Goal: Obtain resource: Download file/media

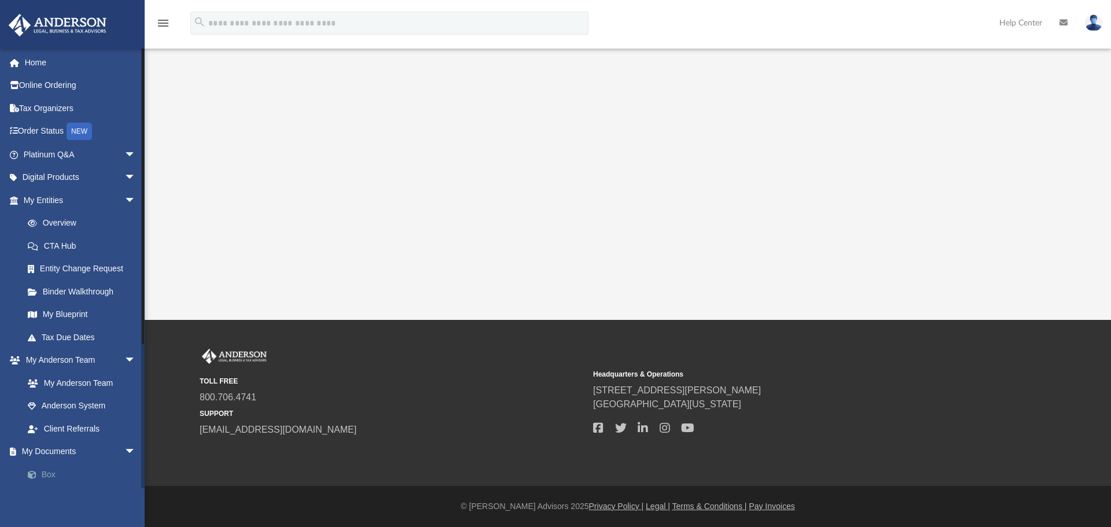
click at [53, 474] on link "Box" at bounding box center [84, 474] width 137 height 23
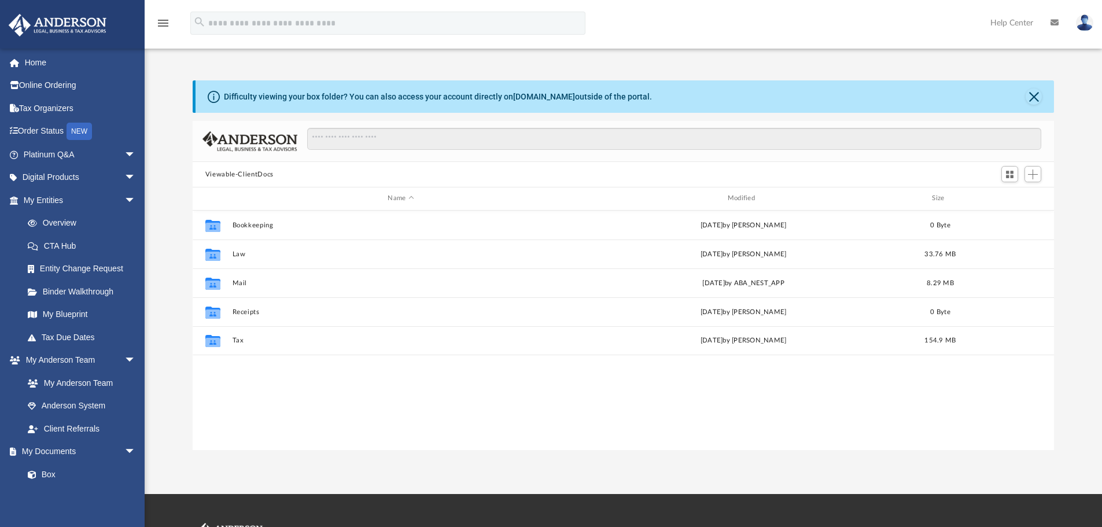
scroll to position [255, 853]
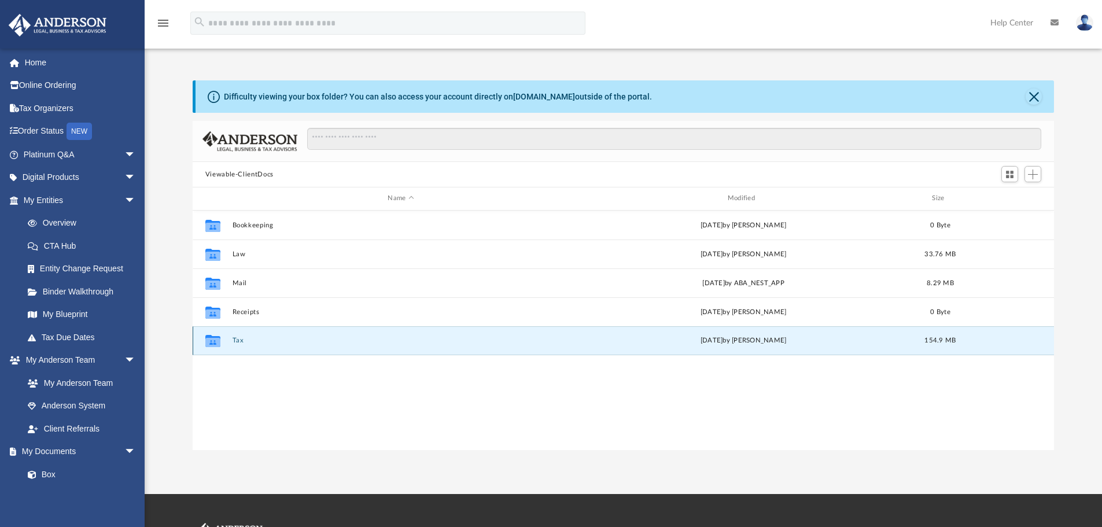
click at [237, 340] on button "Tax" at bounding box center [400, 341] width 337 height 8
click at [251, 341] on button "Tax Consult" at bounding box center [400, 341] width 337 height 8
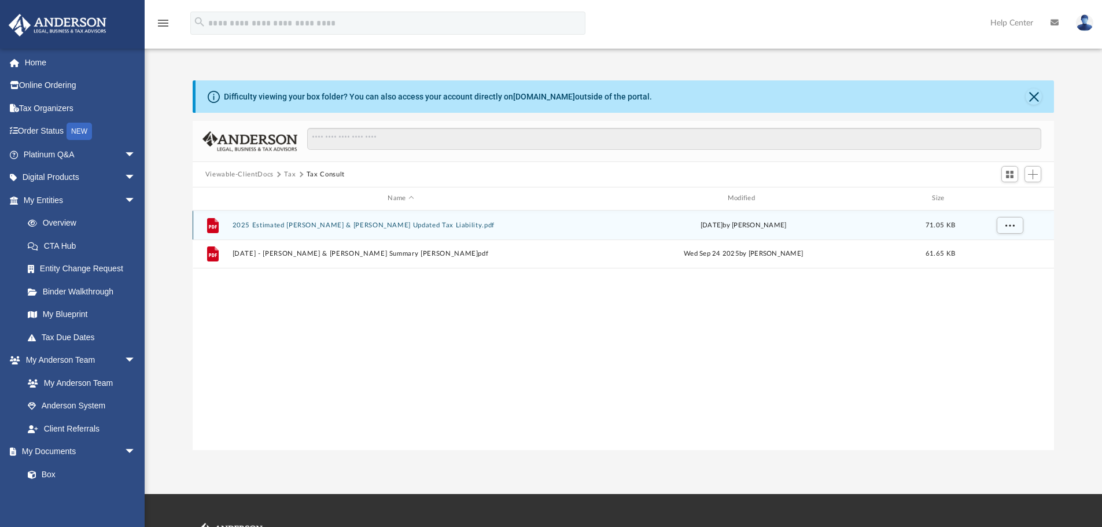
click at [322, 225] on button "2025 Estimated [PERSON_NAME] & [PERSON_NAME] Updated Tax Liability.pdf" at bounding box center [400, 226] width 337 height 8
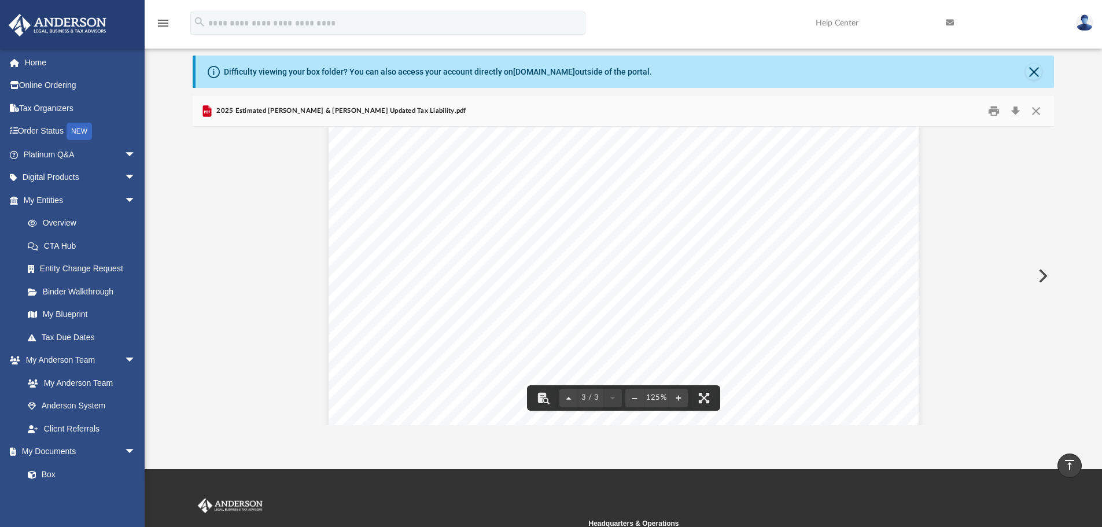
scroll to position [0, 0]
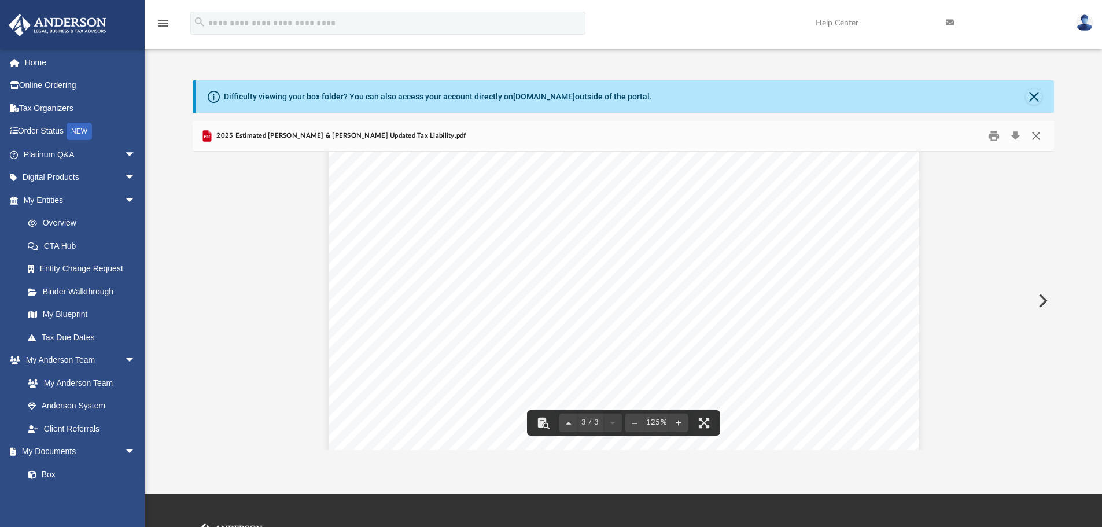
click at [1036, 132] on button "Close" at bounding box center [1036, 136] width 21 height 18
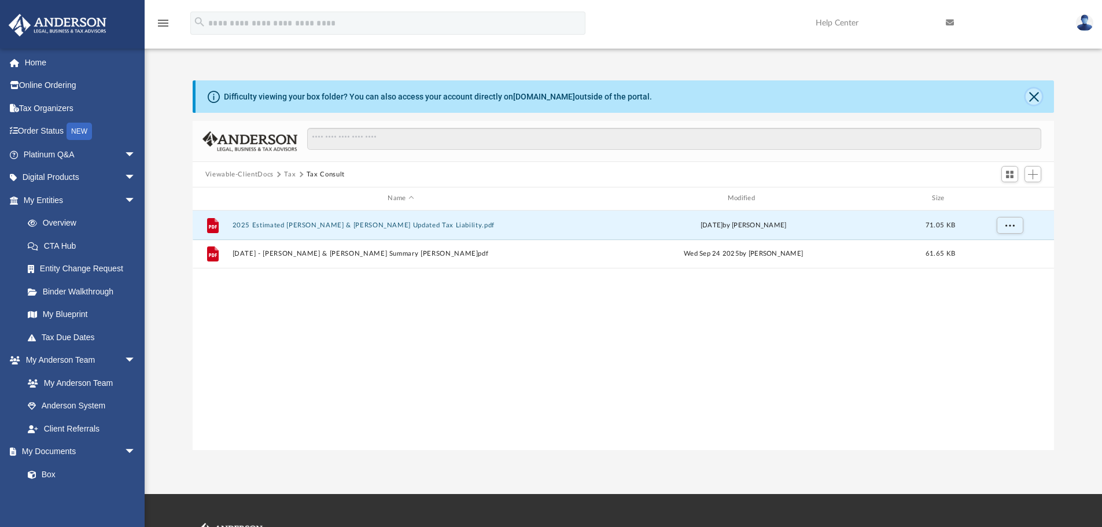
click at [1030, 99] on button "Close" at bounding box center [1034, 97] width 16 height 16
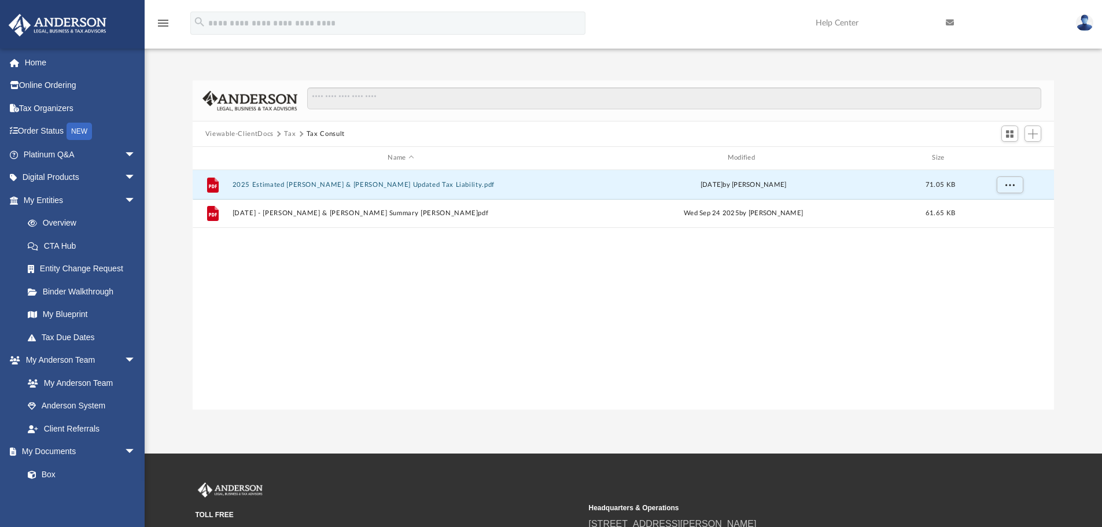
click at [628, 378] on div "File 2025 Estimated [PERSON_NAME] & [PERSON_NAME] Updated Tax Liability.pdf [DA…" at bounding box center [624, 290] width 862 height 240
click at [124, 198] on span "arrow_drop_down" at bounding box center [135, 201] width 23 height 24
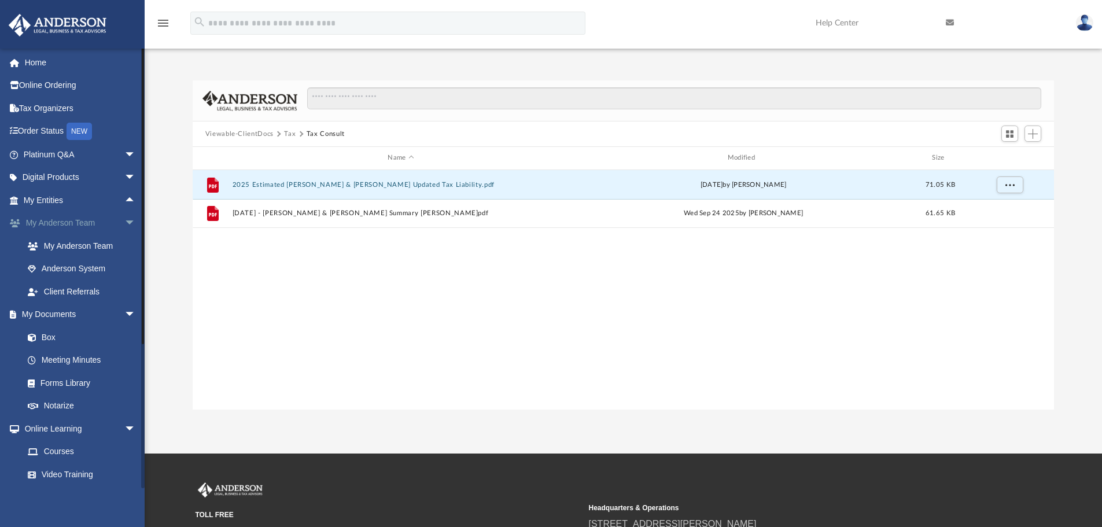
click at [124, 219] on span "arrow_drop_down" at bounding box center [135, 224] width 23 height 24
click at [124, 242] on span "arrow_drop_down" at bounding box center [135, 246] width 23 height 24
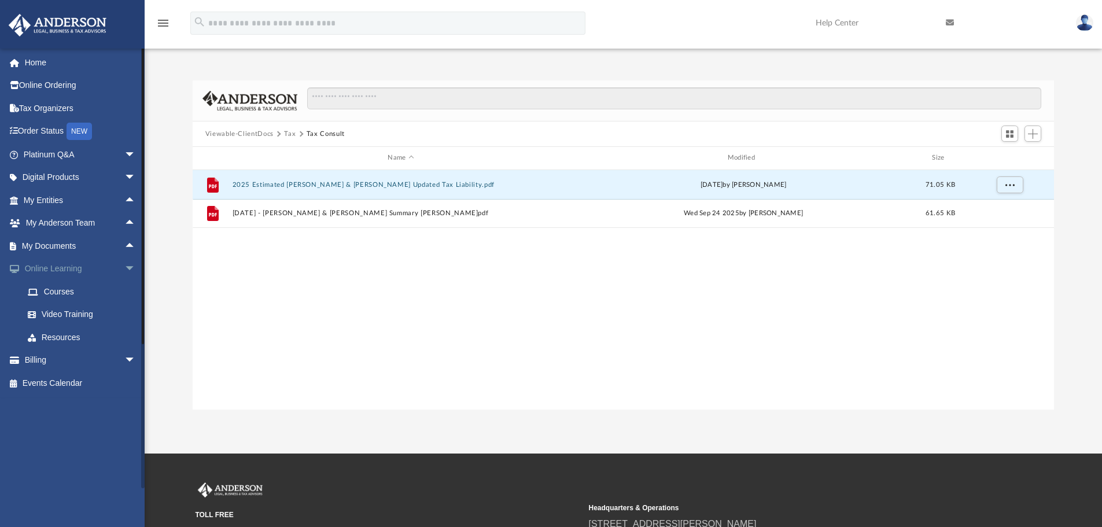
click at [124, 268] on span "arrow_drop_down" at bounding box center [135, 269] width 23 height 24
